Goal: Check status: Check status

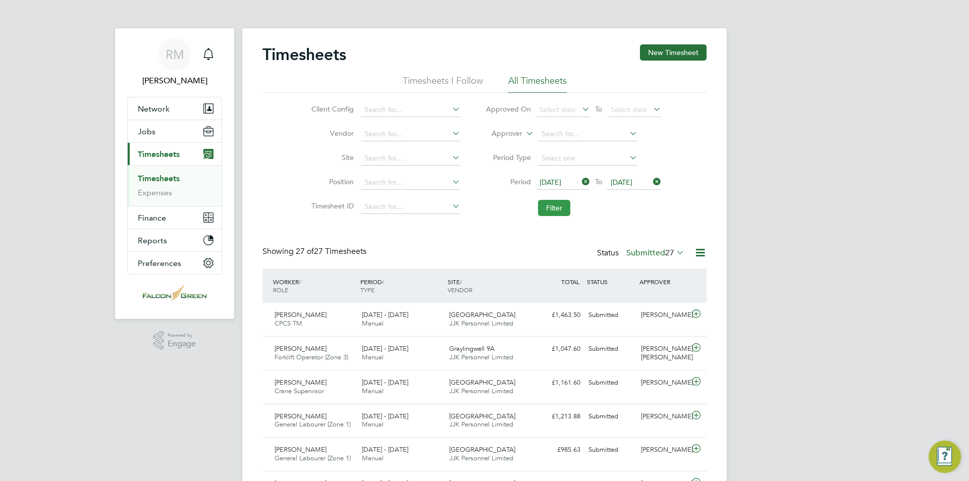
click at [561, 212] on button "Filter" at bounding box center [554, 208] width 32 height 16
click at [551, 201] on button "Filter" at bounding box center [554, 208] width 32 height 16
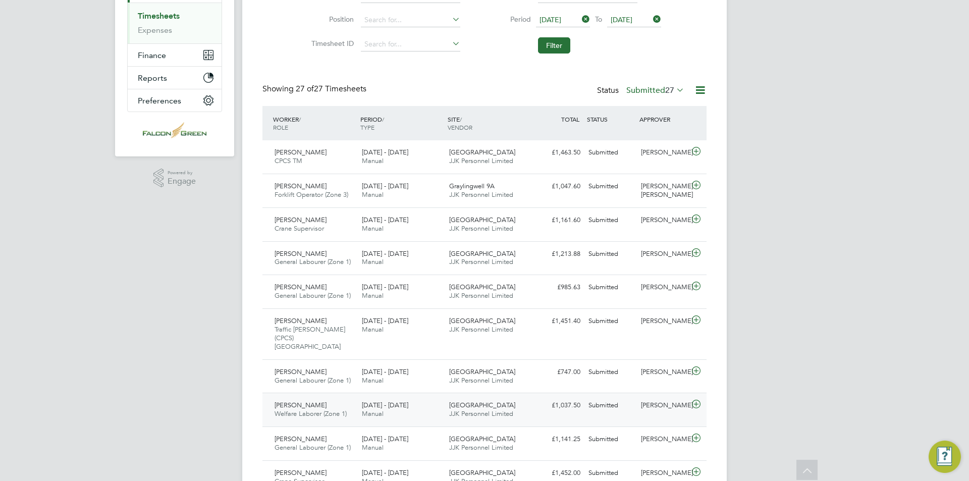
scroll to position [151, 0]
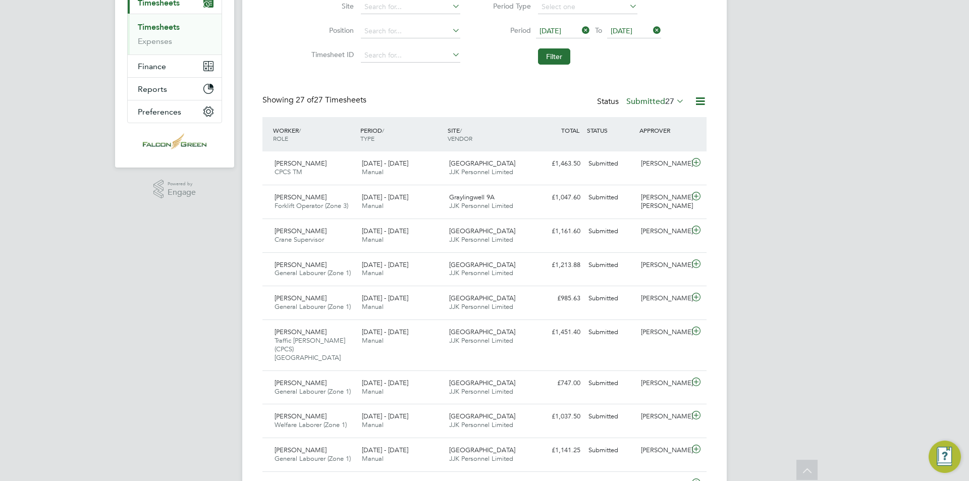
click at [649, 103] on label "Submitted 27" at bounding box center [655, 101] width 58 height 10
click at [654, 159] on li "Approved" at bounding box center [650, 162] width 46 height 14
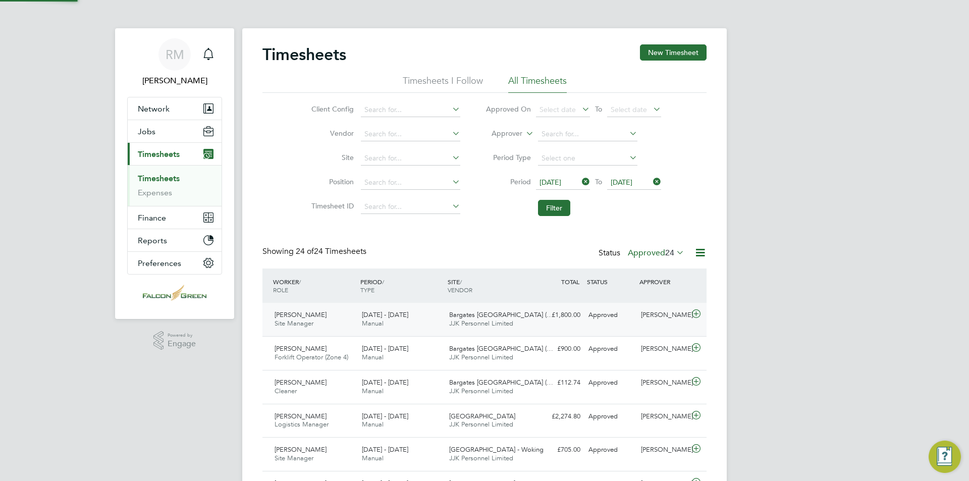
scroll to position [5, 5]
click at [644, 251] on label "Approved 24" at bounding box center [656, 253] width 57 height 10
click at [651, 294] on li "Submitted" at bounding box center [650, 299] width 46 height 14
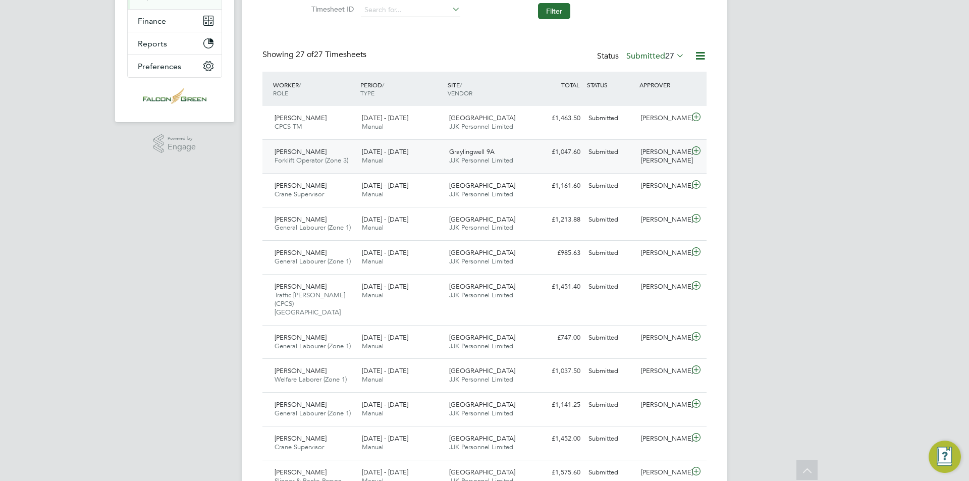
click at [453, 148] on span "Graylingwell 9A" at bounding box center [471, 151] width 45 height 9
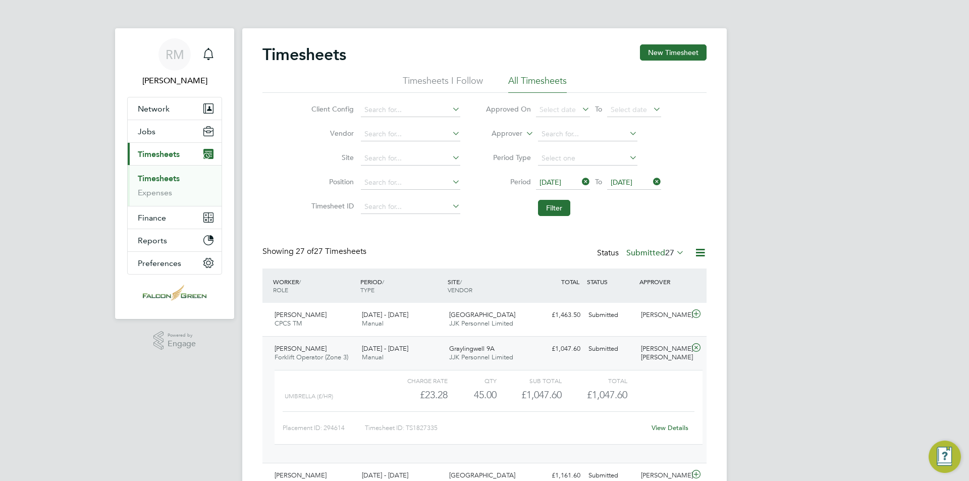
click at [435, 348] on div "[DATE] - [DATE] Manual" at bounding box center [401, 353] width 87 height 25
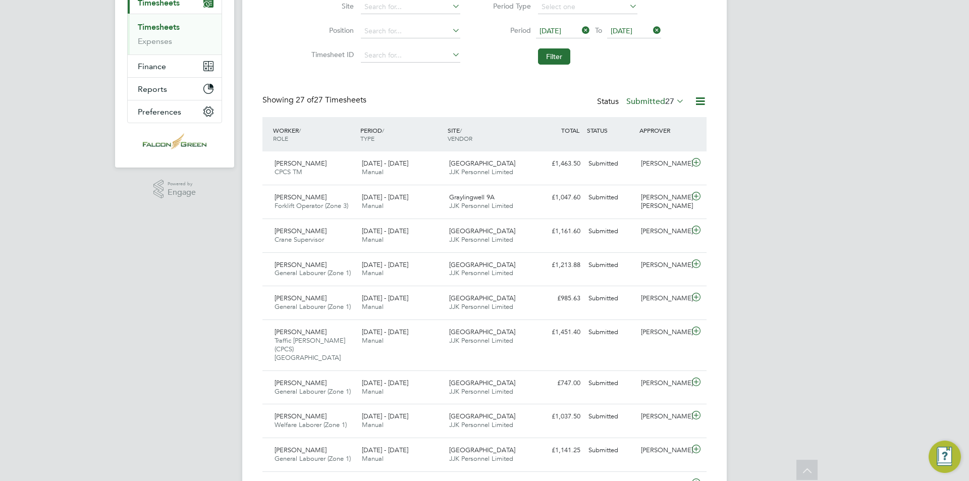
click at [633, 96] on label "Submitted 27" at bounding box center [655, 101] width 58 height 10
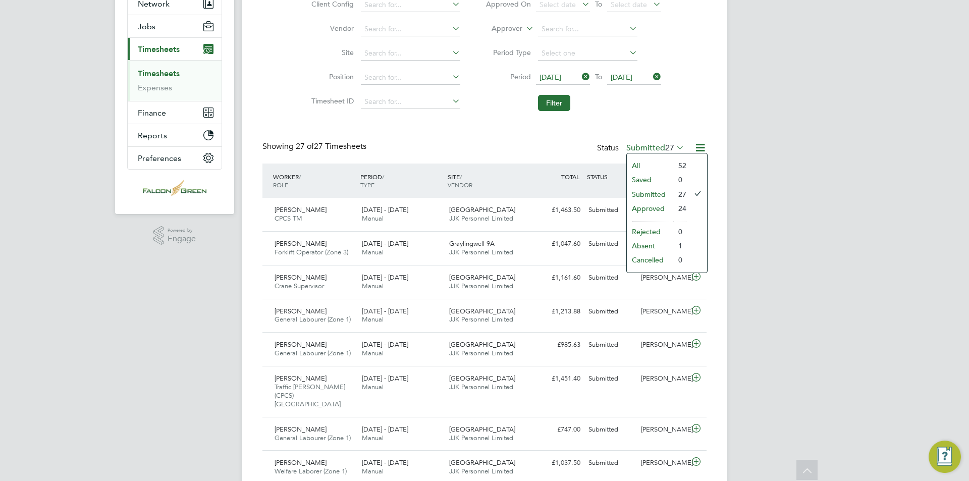
scroll to position [96, 0]
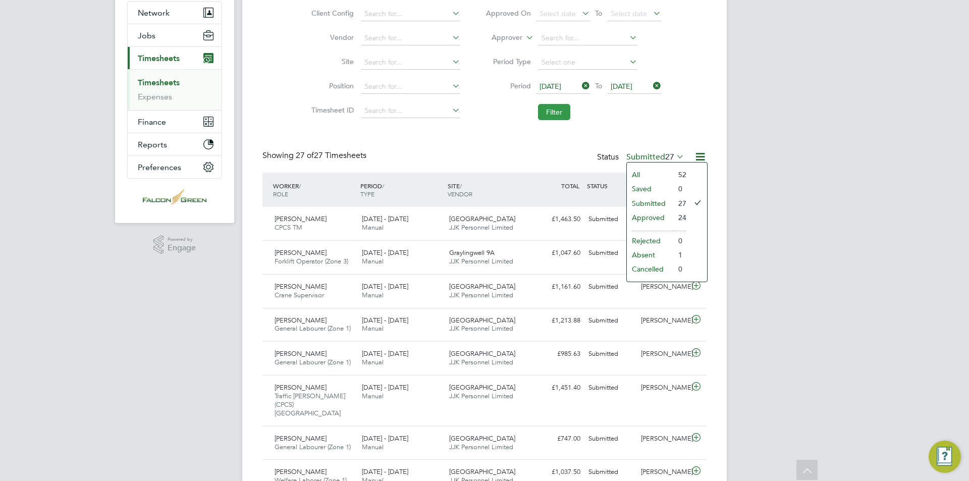
click at [548, 109] on button "Filter" at bounding box center [554, 112] width 32 height 16
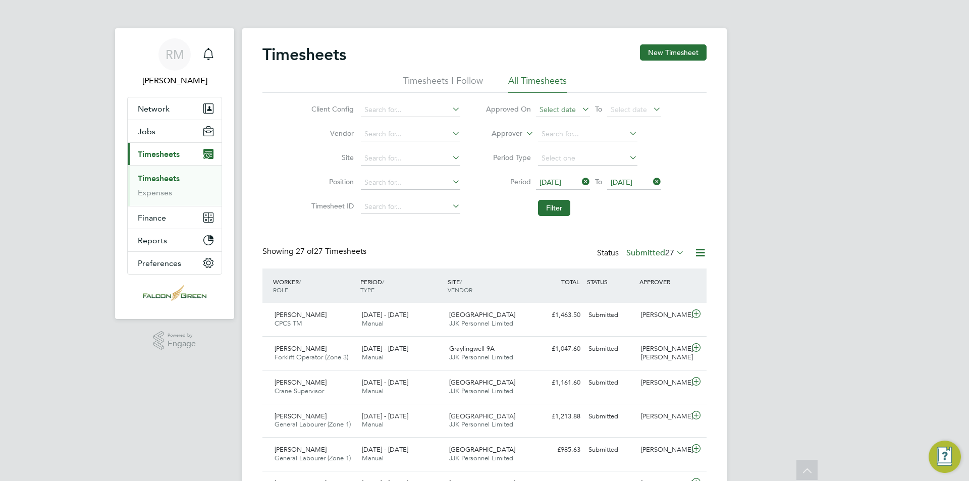
scroll to position [26, 88]
click at [567, 205] on button "Filter" at bounding box center [554, 208] width 32 height 16
click at [551, 212] on button "Filter" at bounding box center [554, 208] width 32 height 16
click at [551, 209] on button "Filter" at bounding box center [554, 208] width 32 height 16
click at [565, 213] on button "Filter" at bounding box center [554, 208] width 32 height 16
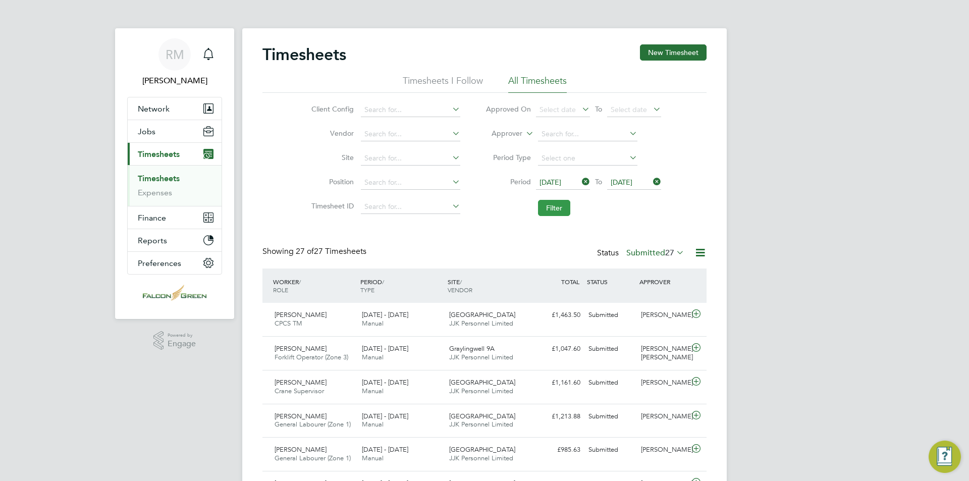
click at [549, 201] on button "Filter" at bounding box center [554, 208] width 32 height 16
click at [552, 203] on button "Filter" at bounding box center [554, 208] width 32 height 16
click at [544, 203] on button "Filter" at bounding box center [554, 208] width 32 height 16
click at [564, 210] on button "Filter" at bounding box center [554, 208] width 32 height 16
click at [546, 207] on button "Filter" at bounding box center [554, 208] width 32 height 16
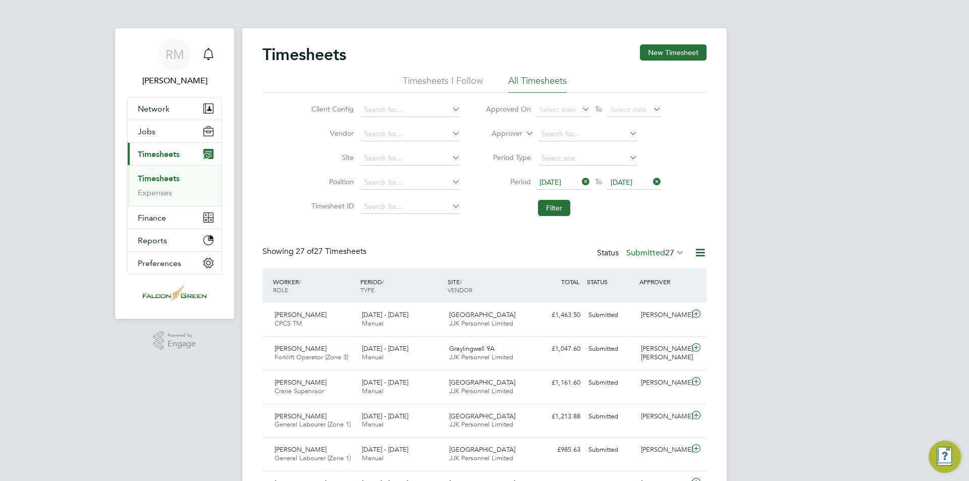
click at [657, 250] on label "Submitted 27" at bounding box center [655, 253] width 58 height 10
click at [644, 315] on li "Approved" at bounding box center [650, 313] width 46 height 14
click at [558, 207] on button "Filter" at bounding box center [554, 208] width 32 height 16
click at [661, 254] on label "Approved 24" at bounding box center [656, 253] width 57 height 10
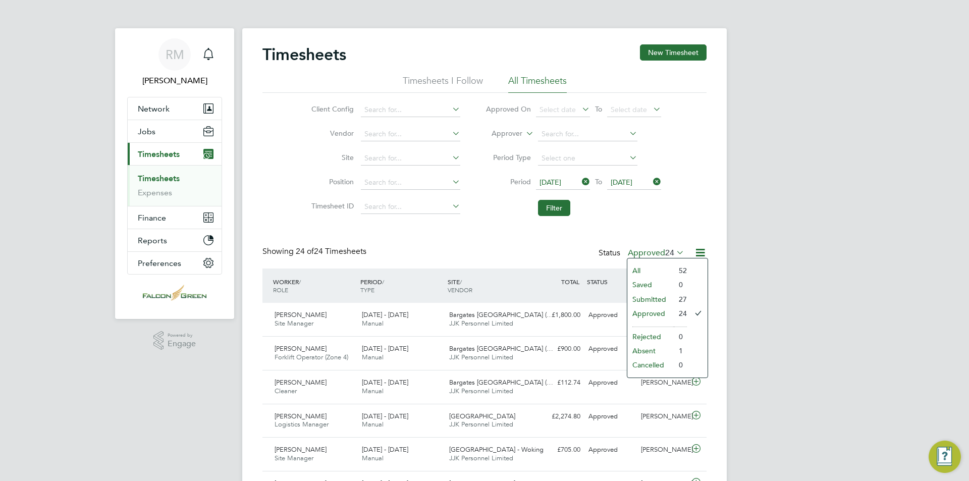
click at [658, 299] on li "Submitted" at bounding box center [650, 299] width 46 height 14
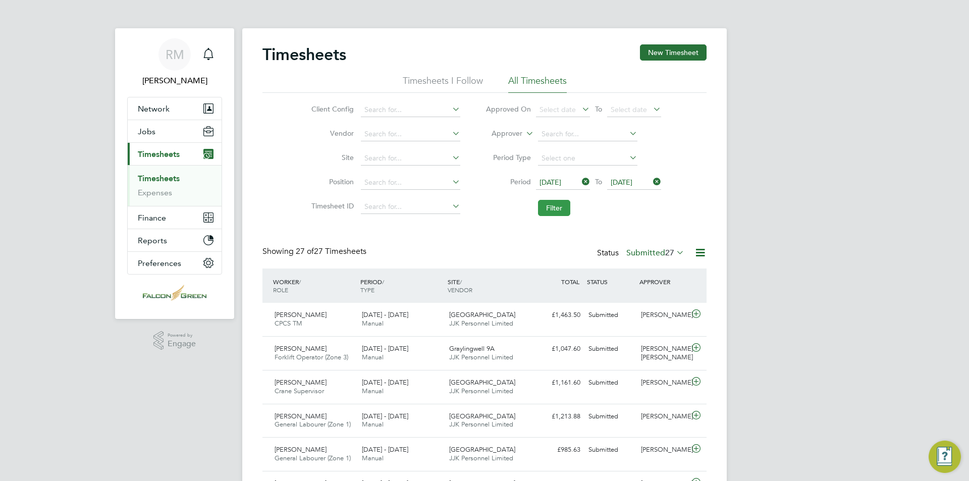
click at [564, 212] on button "Filter" at bounding box center [554, 208] width 32 height 16
click at [570, 203] on button "Filter" at bounding box center [554, 208] width 32 height 16
click at [546, 211] on button "Filter" at bounding box center [554, 208] width 32 height 16
